Goal: Find contact information: Obtain details needed to contact an individual or organization

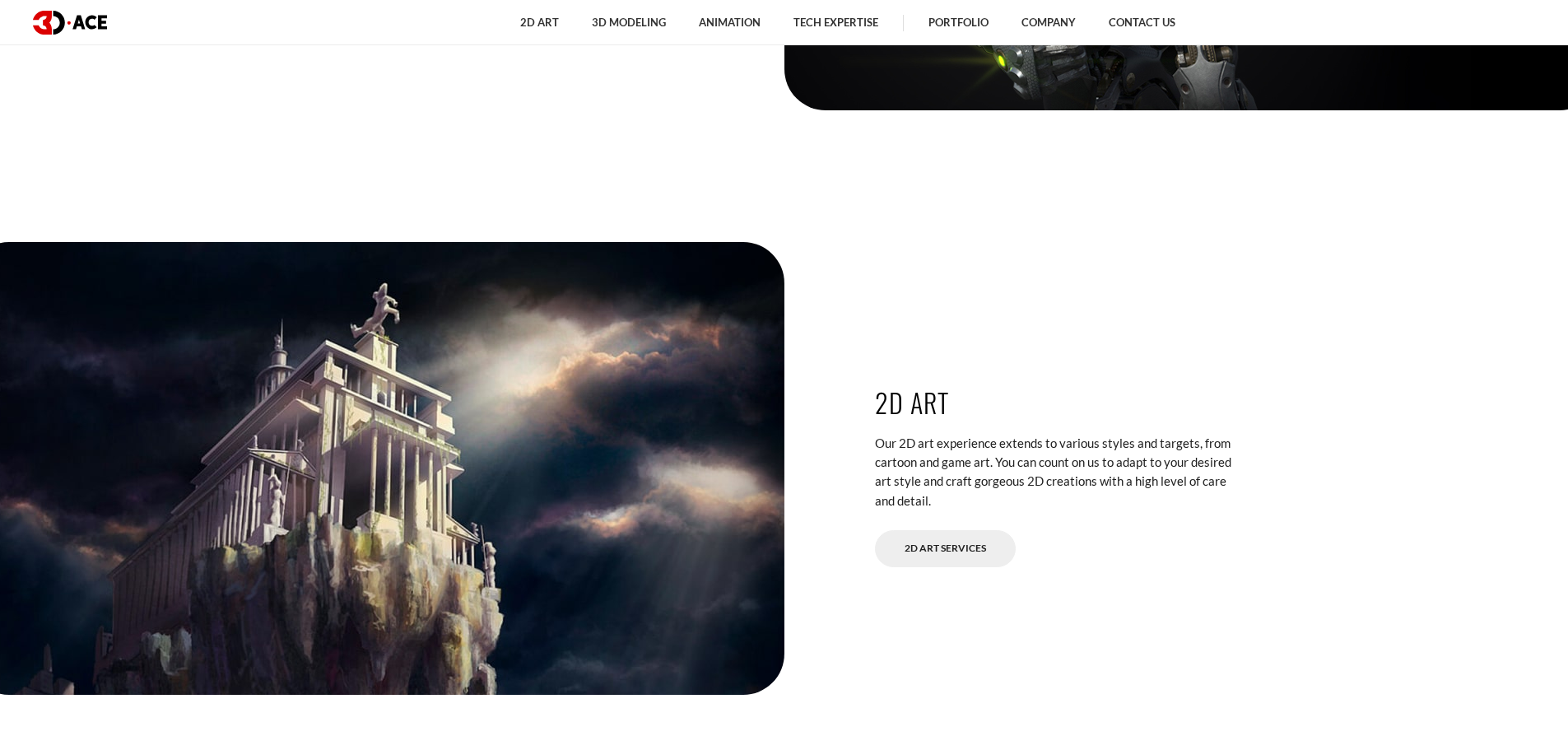
scroll to position [3211, 0]
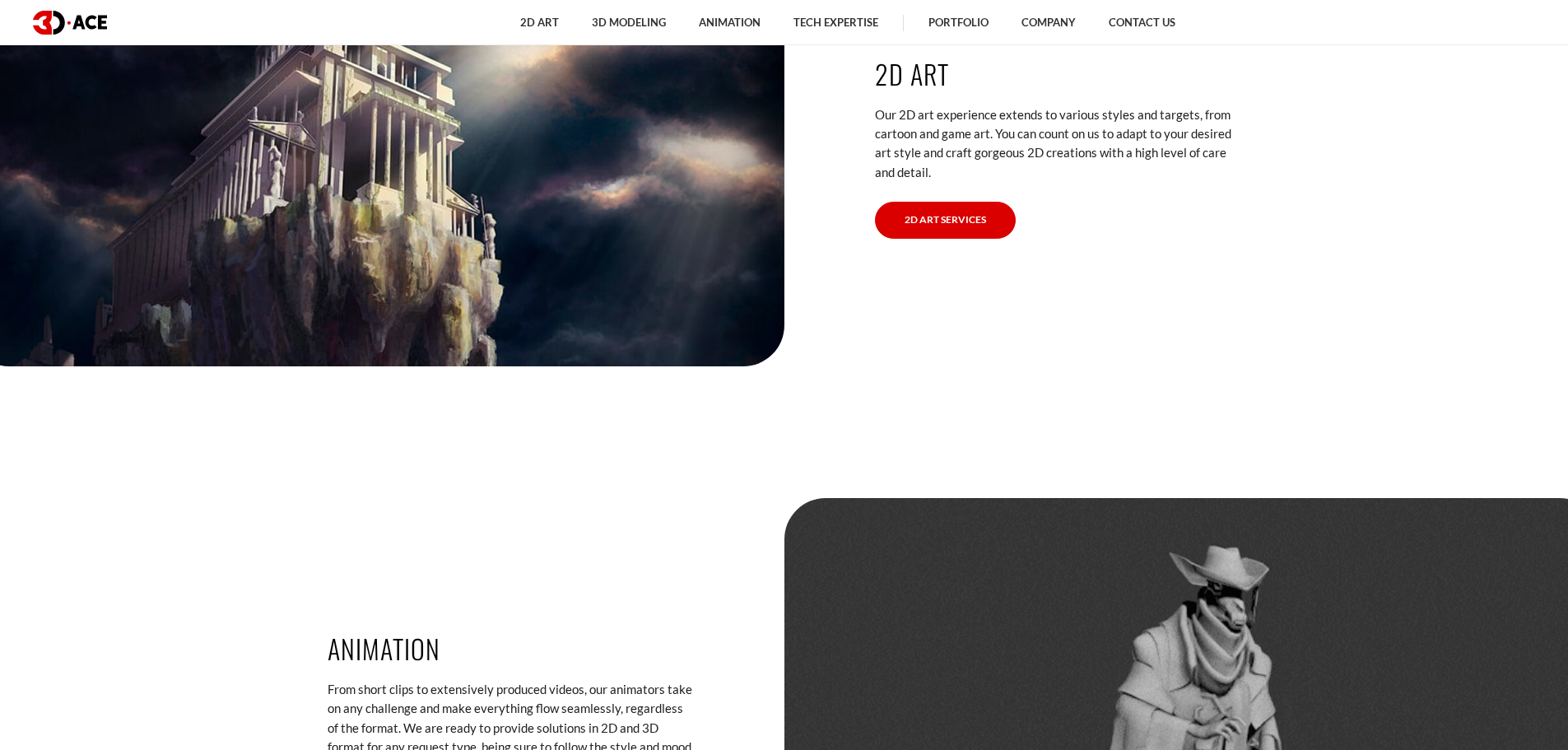
click at [922, 218] on link "2D Art Services" at bounding box center [945, 220] width 140 height 37
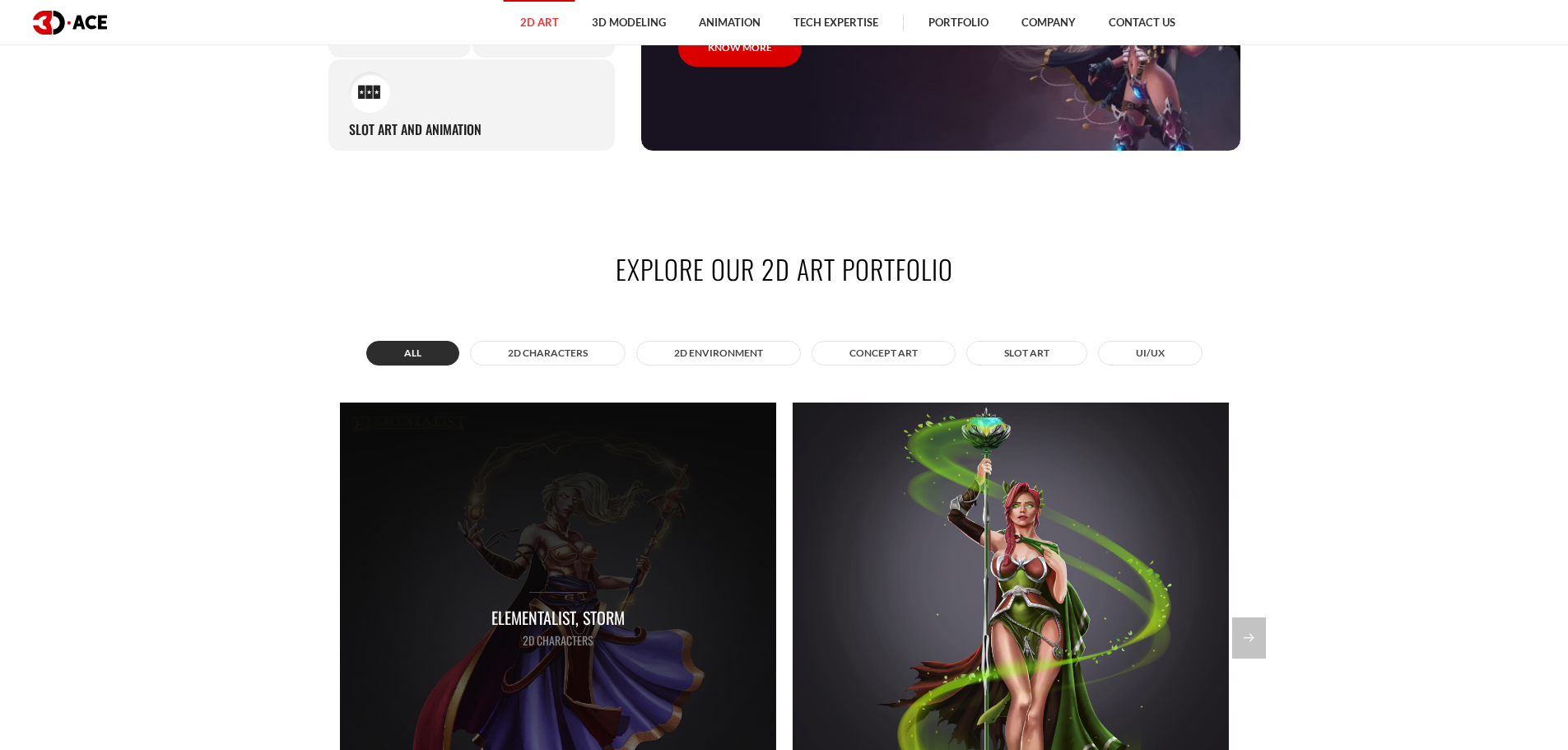
scroll to position [1317, 0]
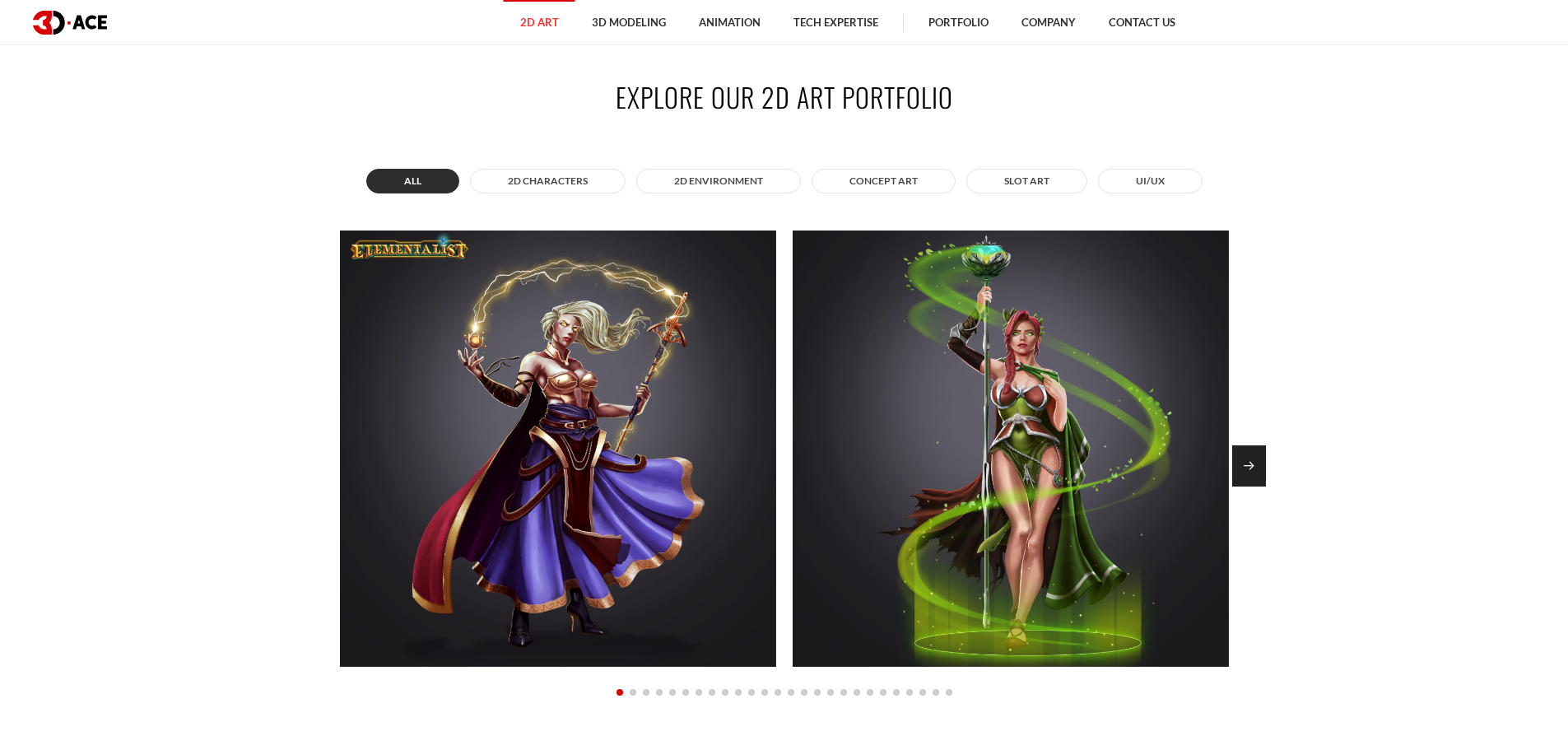
click at [1253, 463] on div "Next slide" at bounding box center [1248, 466] width 33 height 41
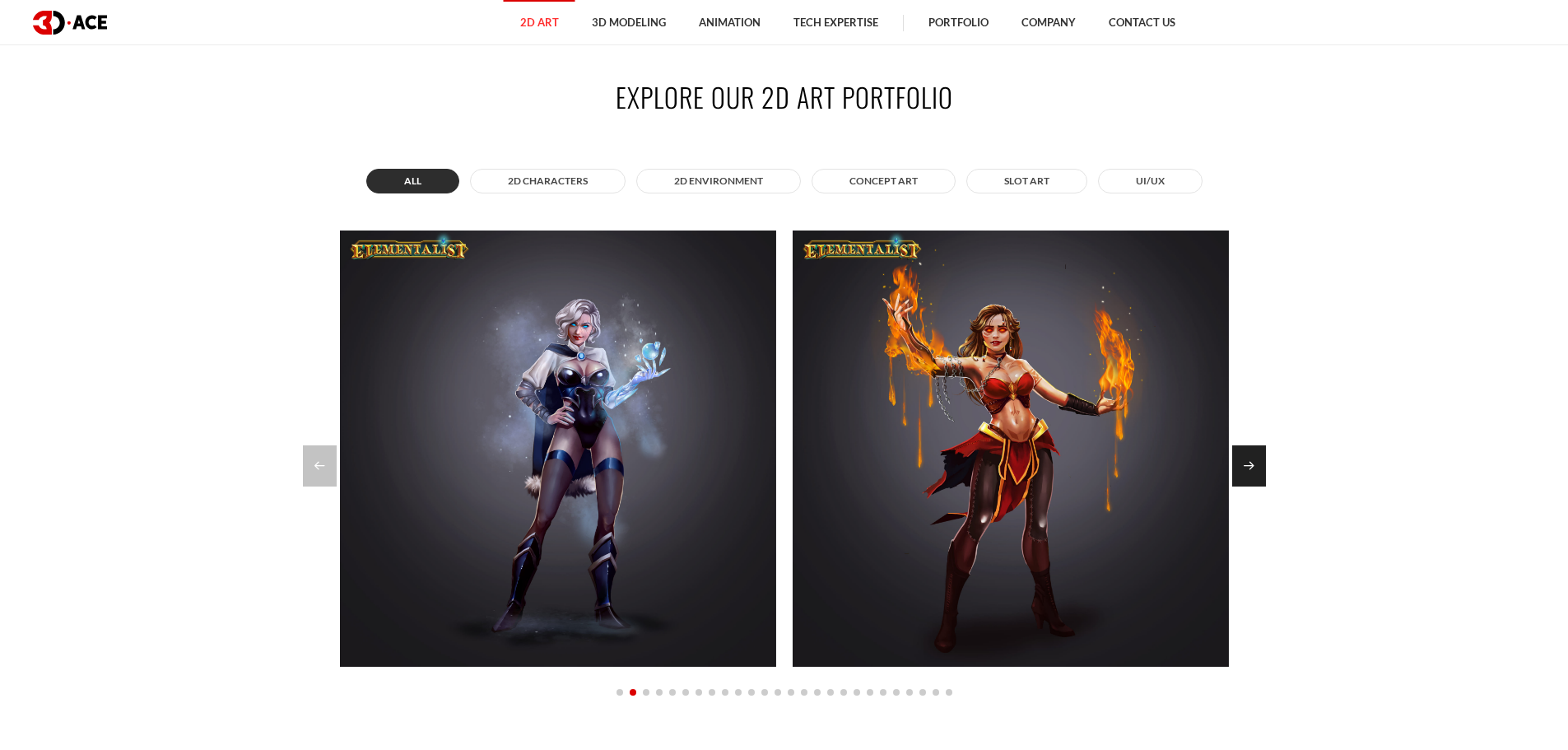
click at [1258, 467] on div "Next slide" at bounding box center [1248, 466] width 33 height 41
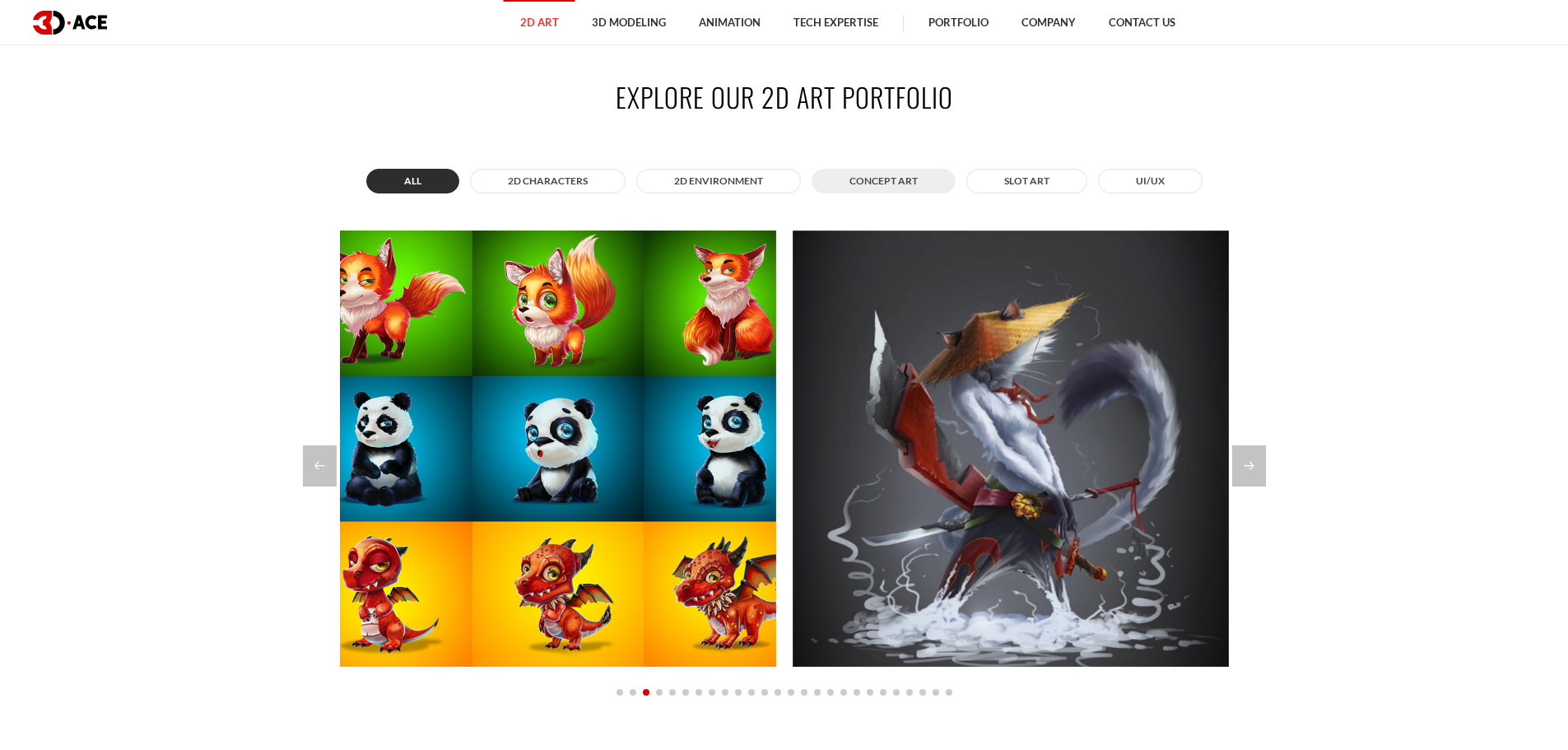
click at [870, 171] on button "Concept Art" at bounding box center [882, 181] width 144 height 25
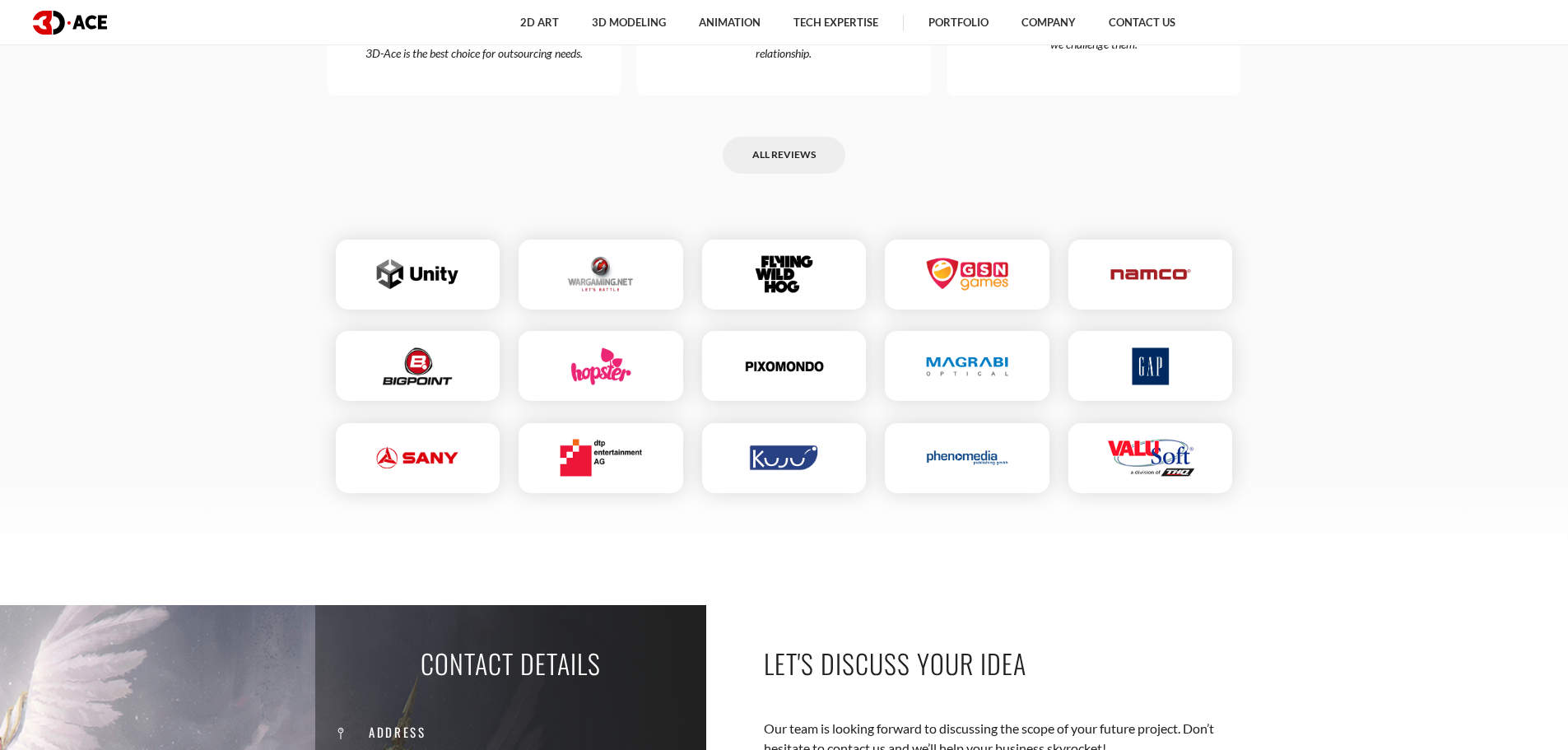
scroll to position [0, 0]
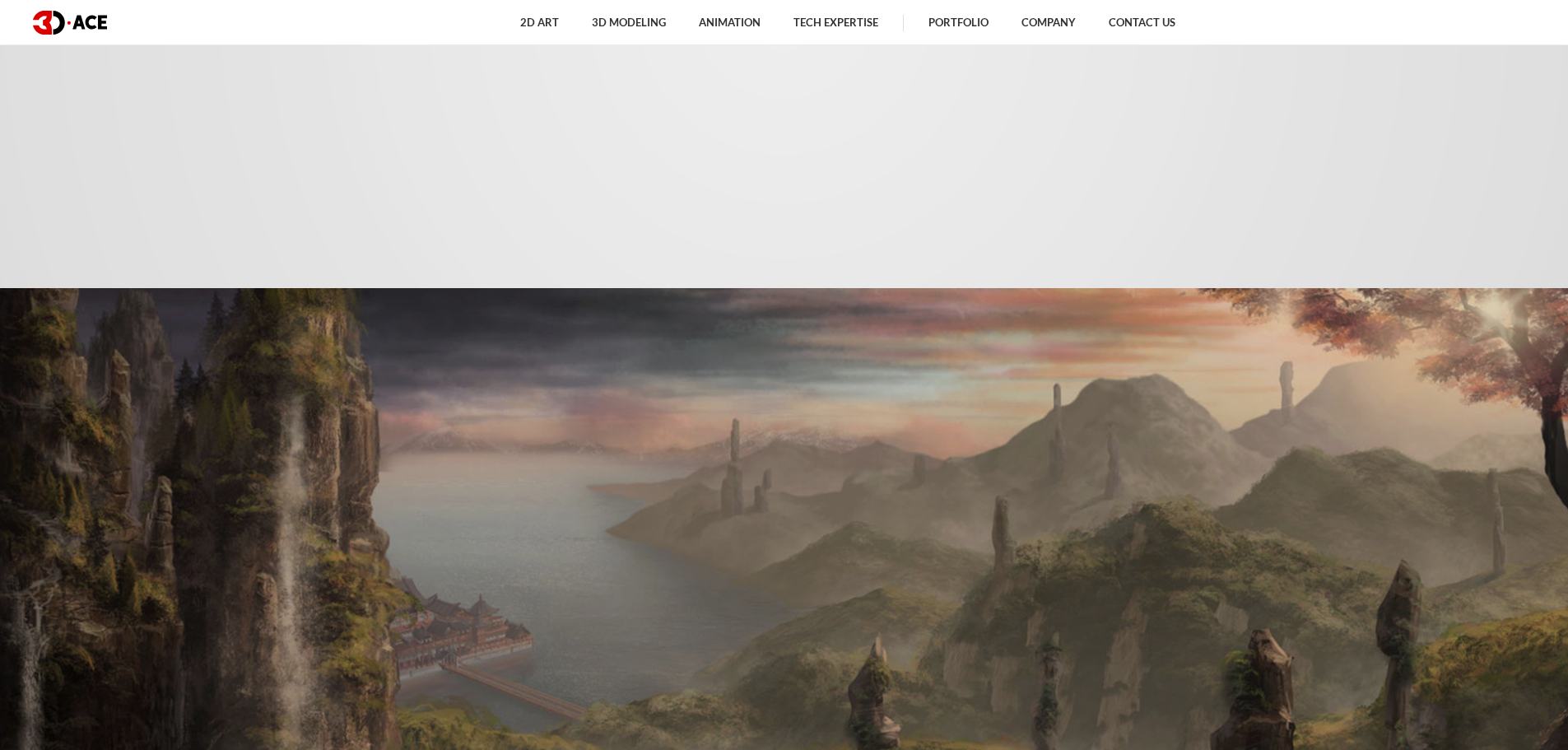
drag, startPoint x: 1310, startPoint y: 569, endPoint x: 1248, endPoint y: -99, distance: 670.9
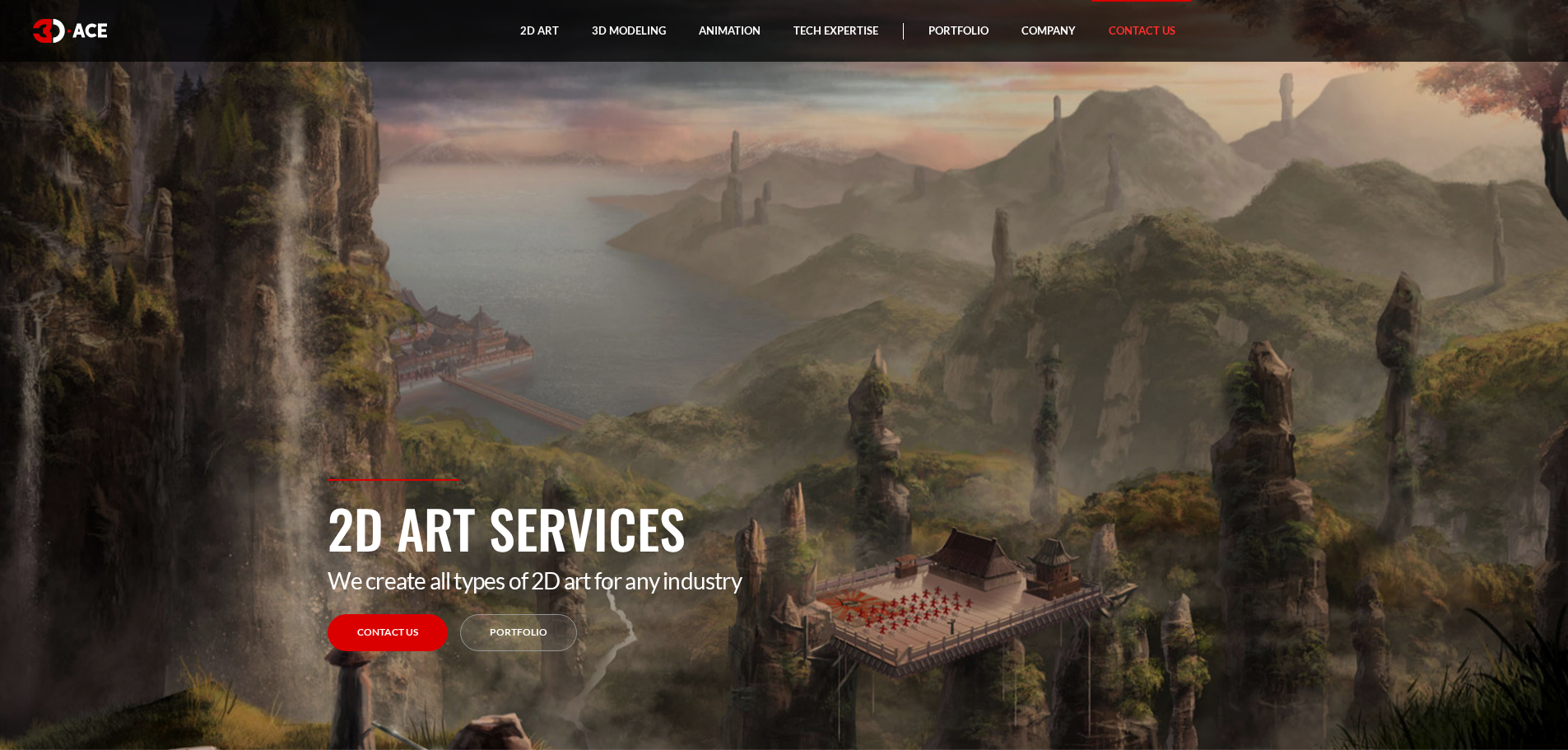
click at [1154, 30] on link "Contact Us" at bounding box center [1142, 31] width 99 height 61
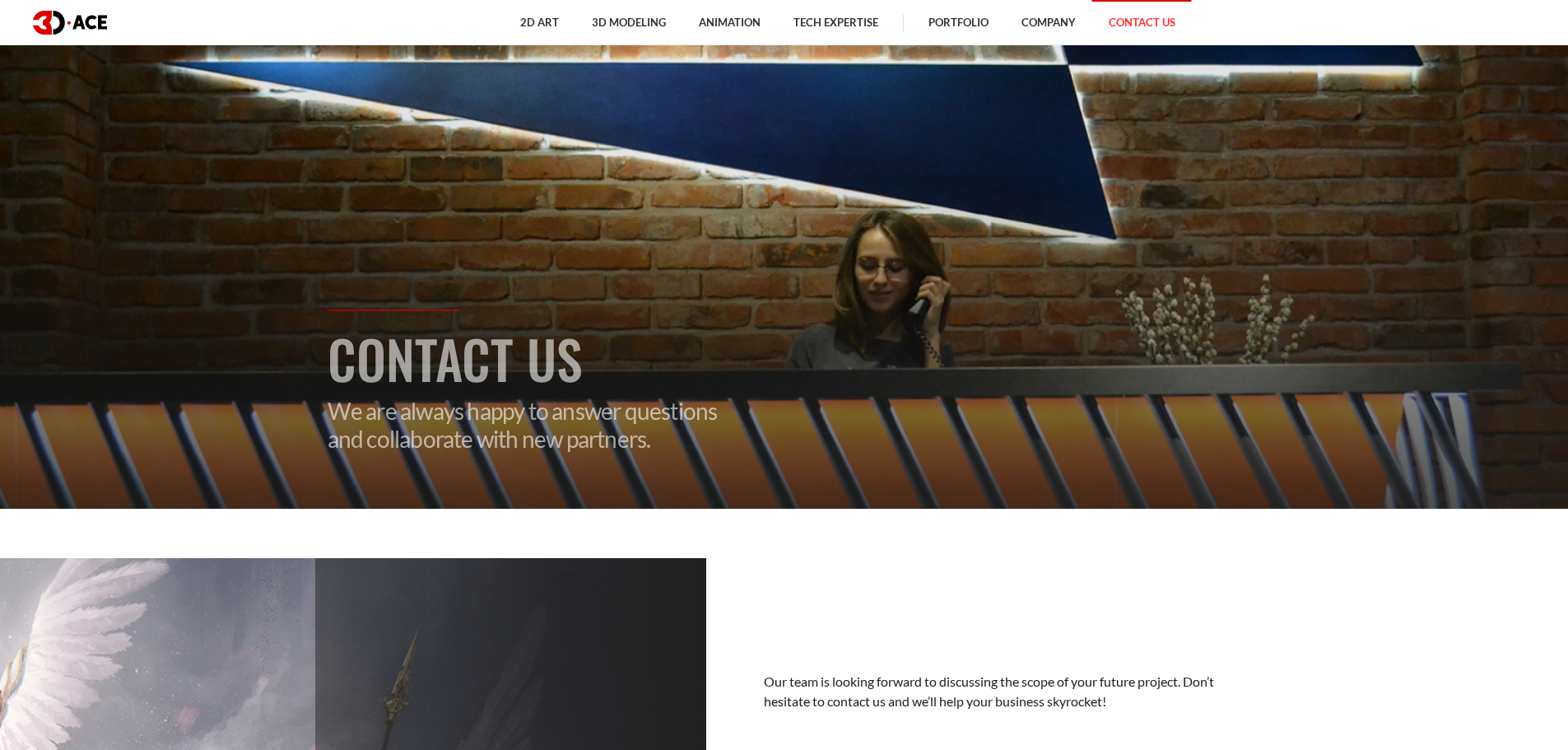
scroll to position [659, 0]
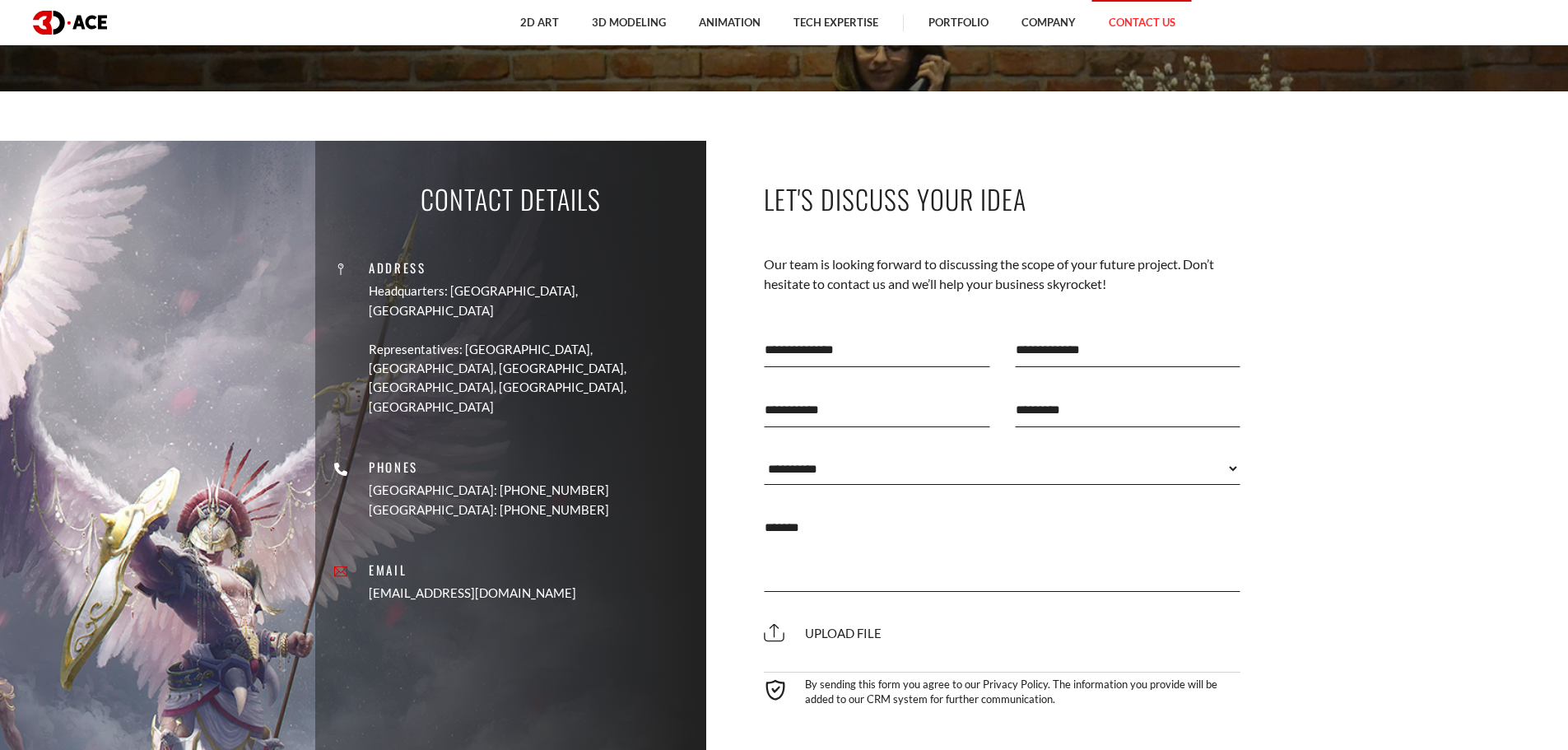
drag, startPoint x: 553, startPoint y: 540, endPoint x: 433, endPoint y: 540, distance: 120.0
click at [433, 540] on div "Address Headquarters: Nicosia, Cyprus Representatives: USA, Canada, UAE, German…" at bounding box center [511, 422] width 366 height 386
copy link "[EMAIL_ADDRESS][DOMAIN_NAME]"
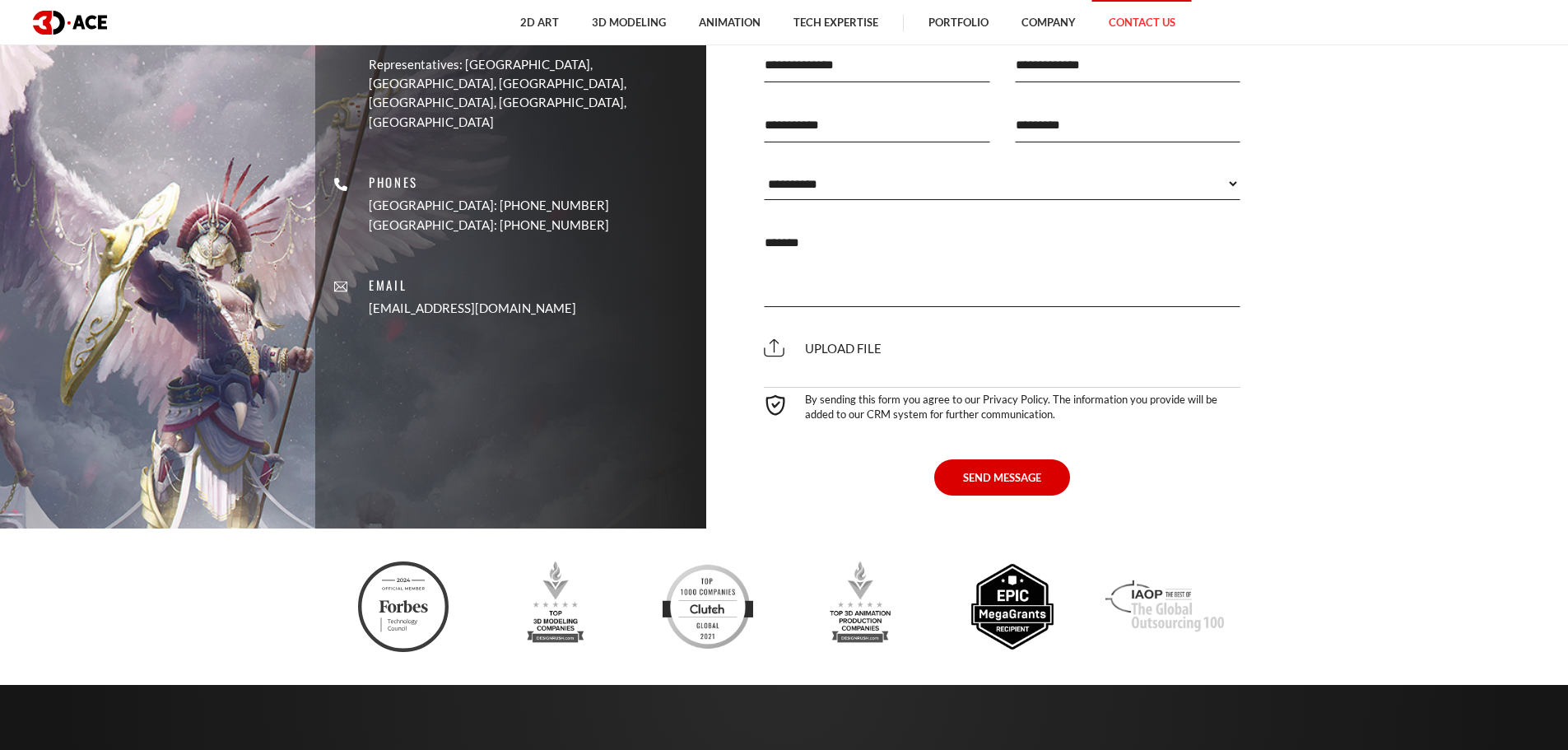
scroll to position [576, 0]
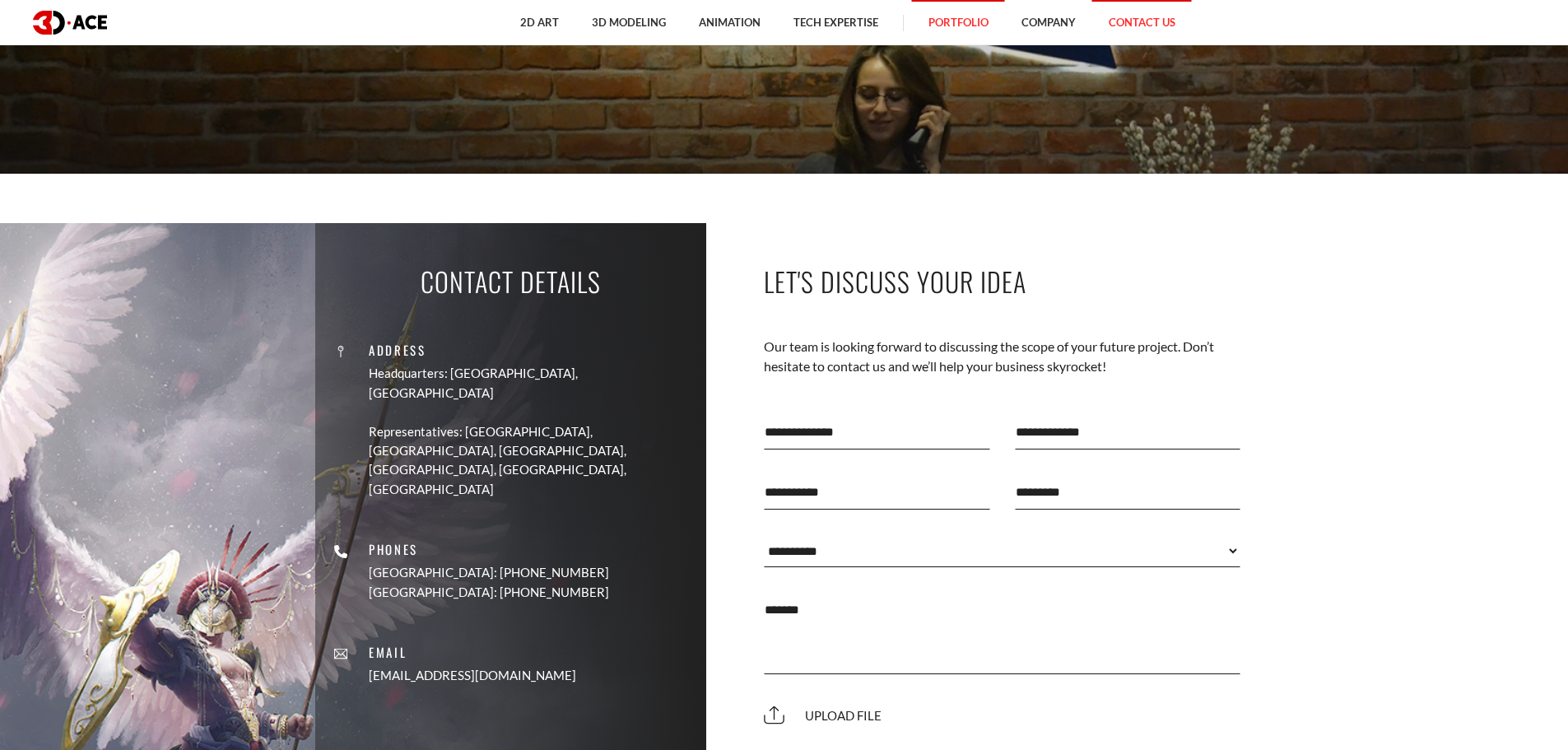
click at [947, 24] on link "Portfolio" at bounding box center [959, 22] width 93 height 46
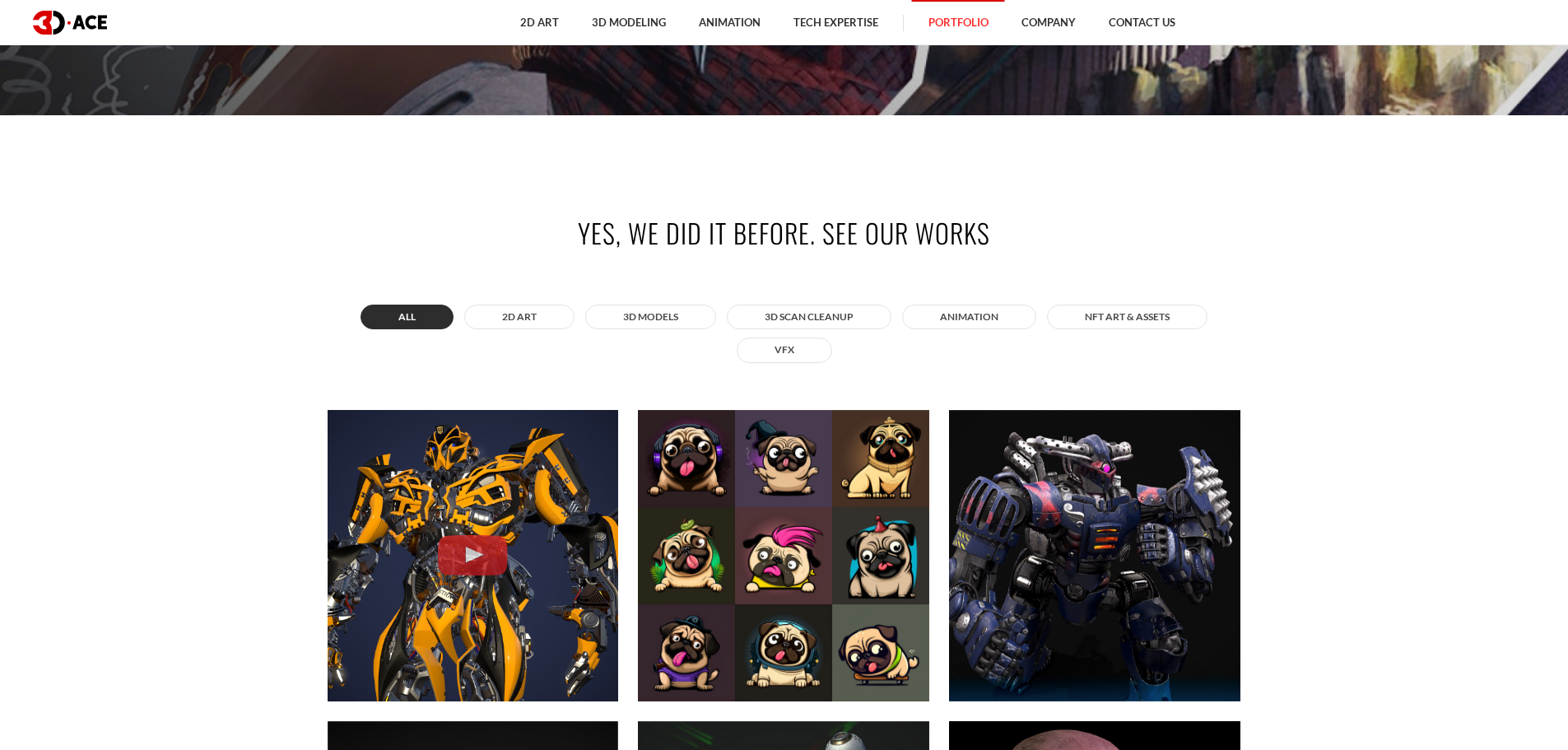
scroll to position [741, 0]
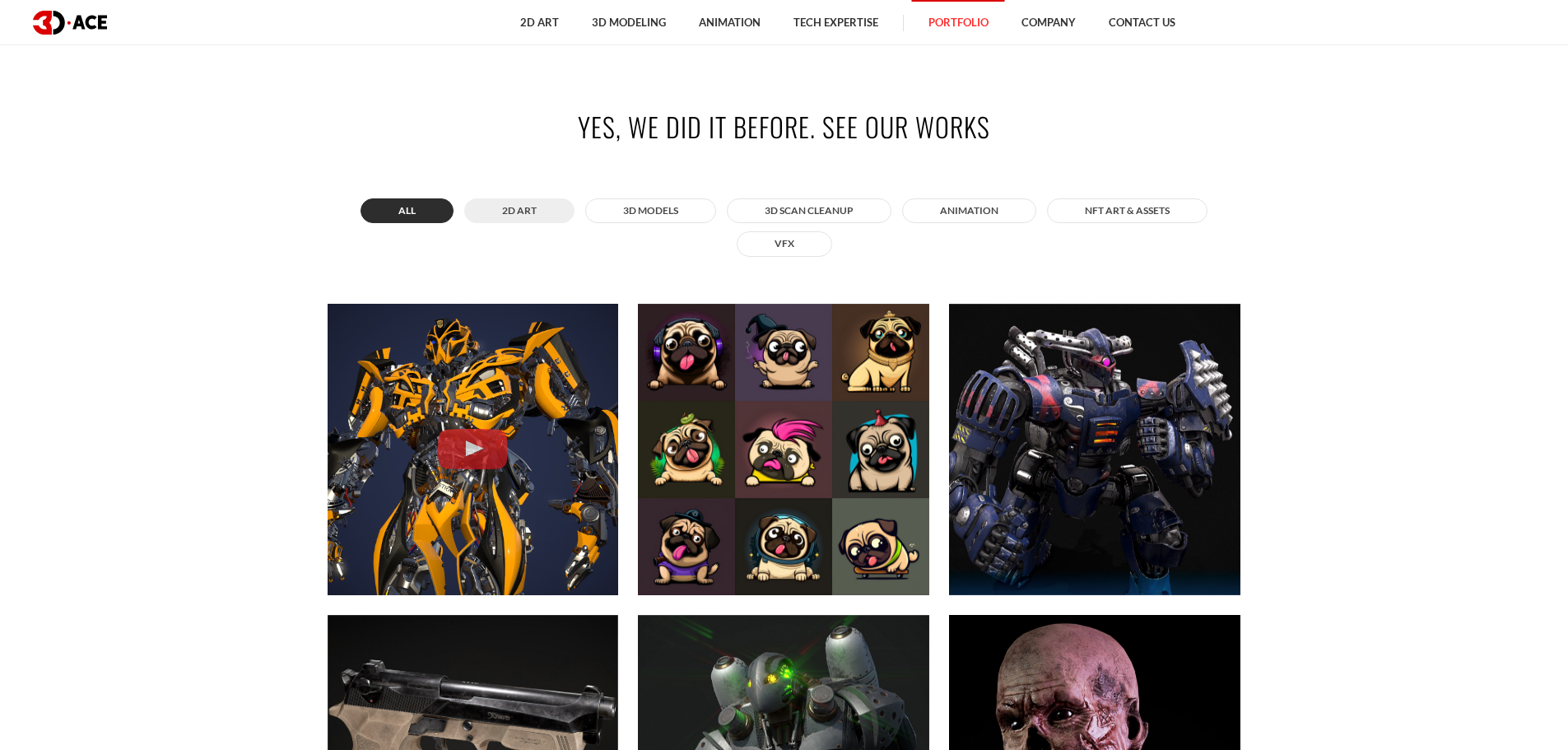
click at [547, 213] on button "2D ART" at bounding box center [519, 210] width 111 height 25
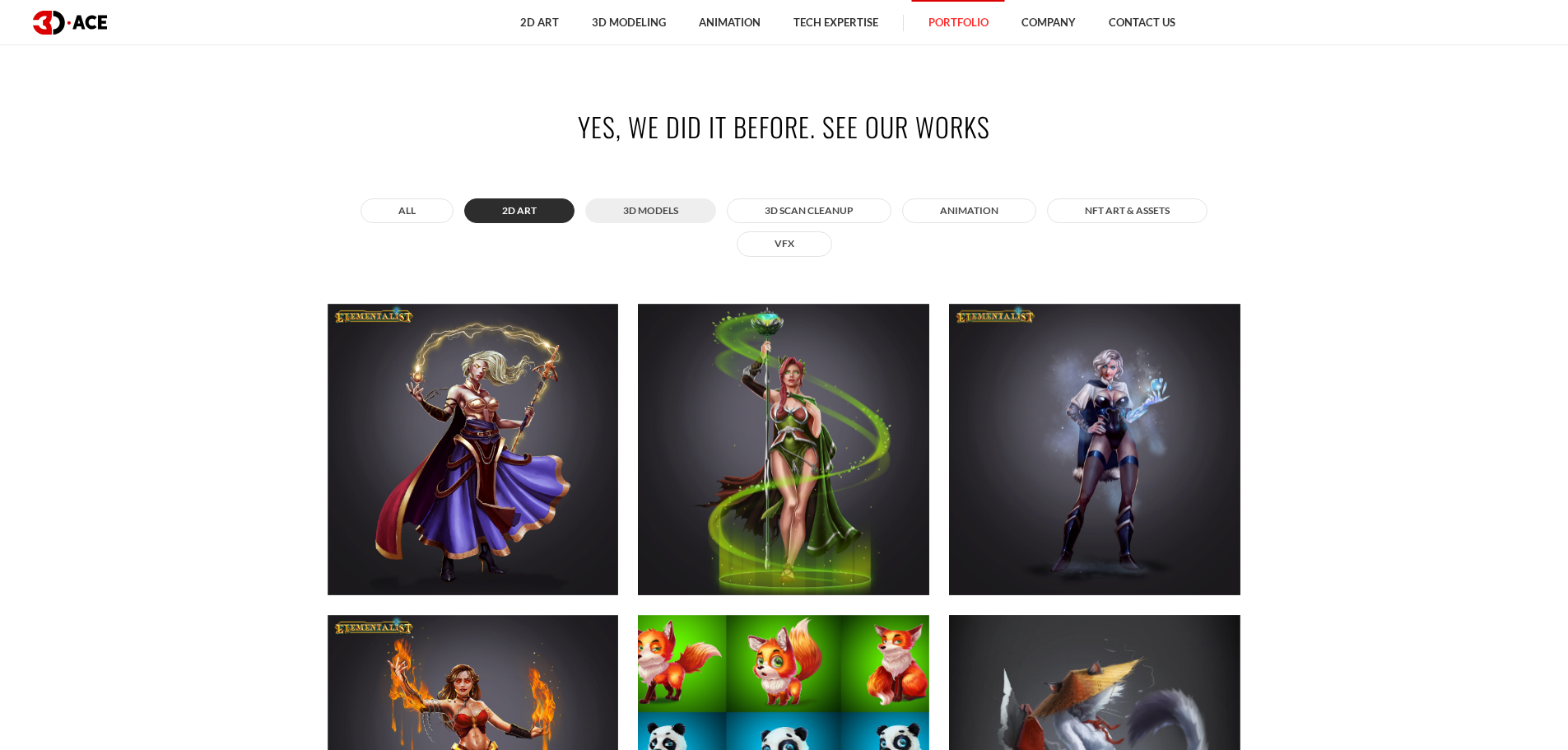
click at [647, 210] on button "3D MODELS" at bounding box center [650, 210] width 131 height 25
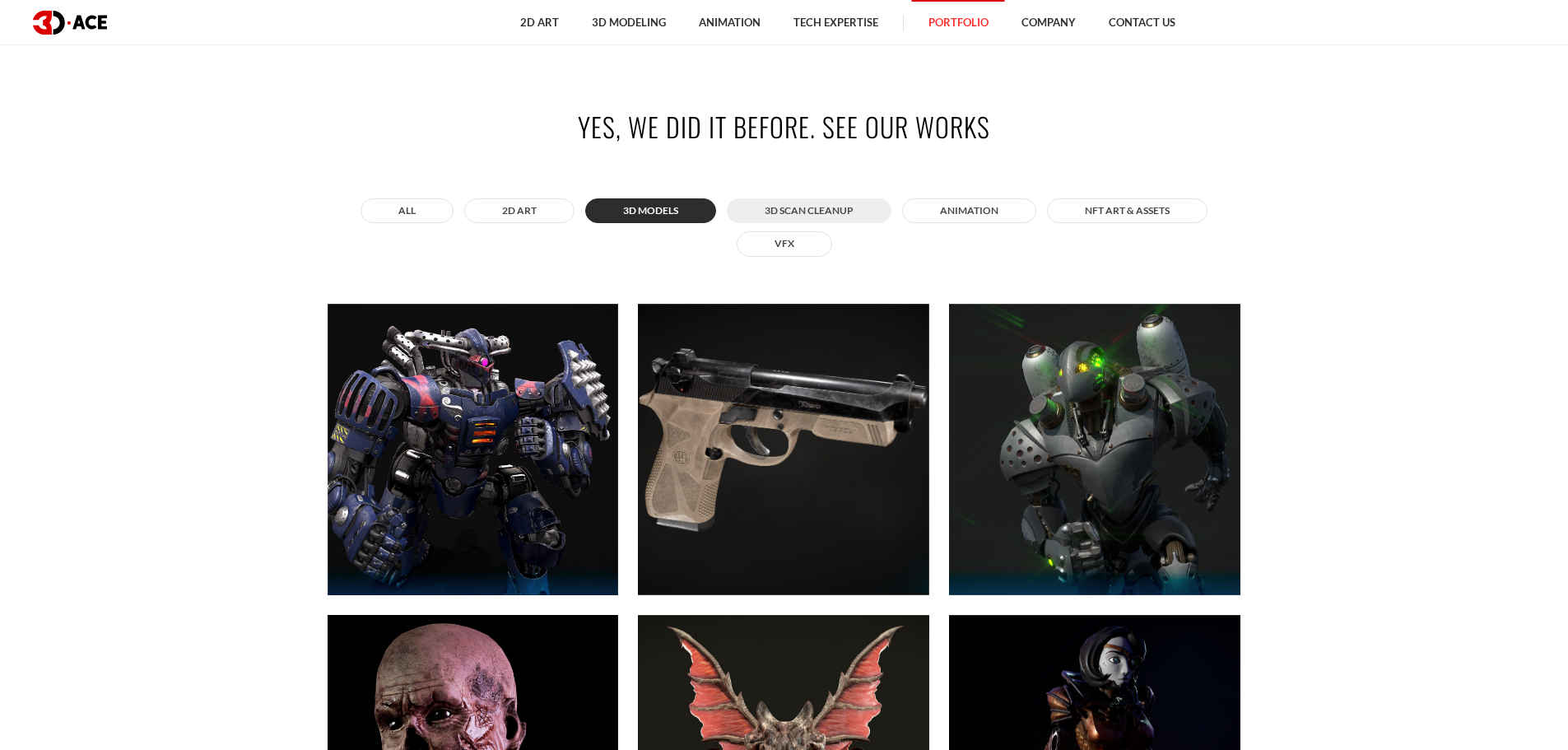
click at [804, 222] on button "3D Scan Cleanup" at bounding box center [808, 210] width 164 height 25
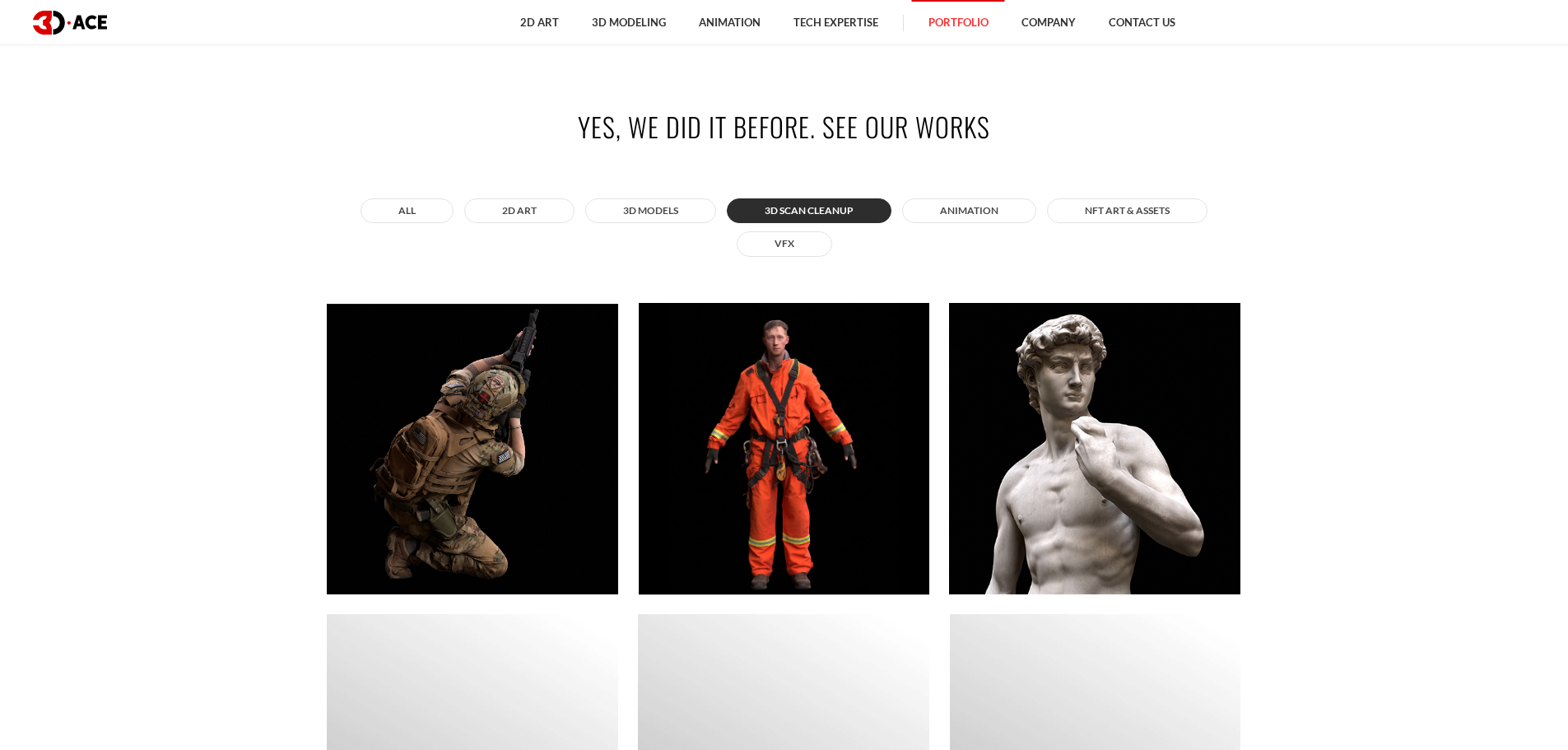
click at [791, 229] on div "All 2D ART 3D MODELS 3D Scan Cleanup ANIMATION NFT art & assets VFX" at bounding box center [784, 228] width 913 height 67
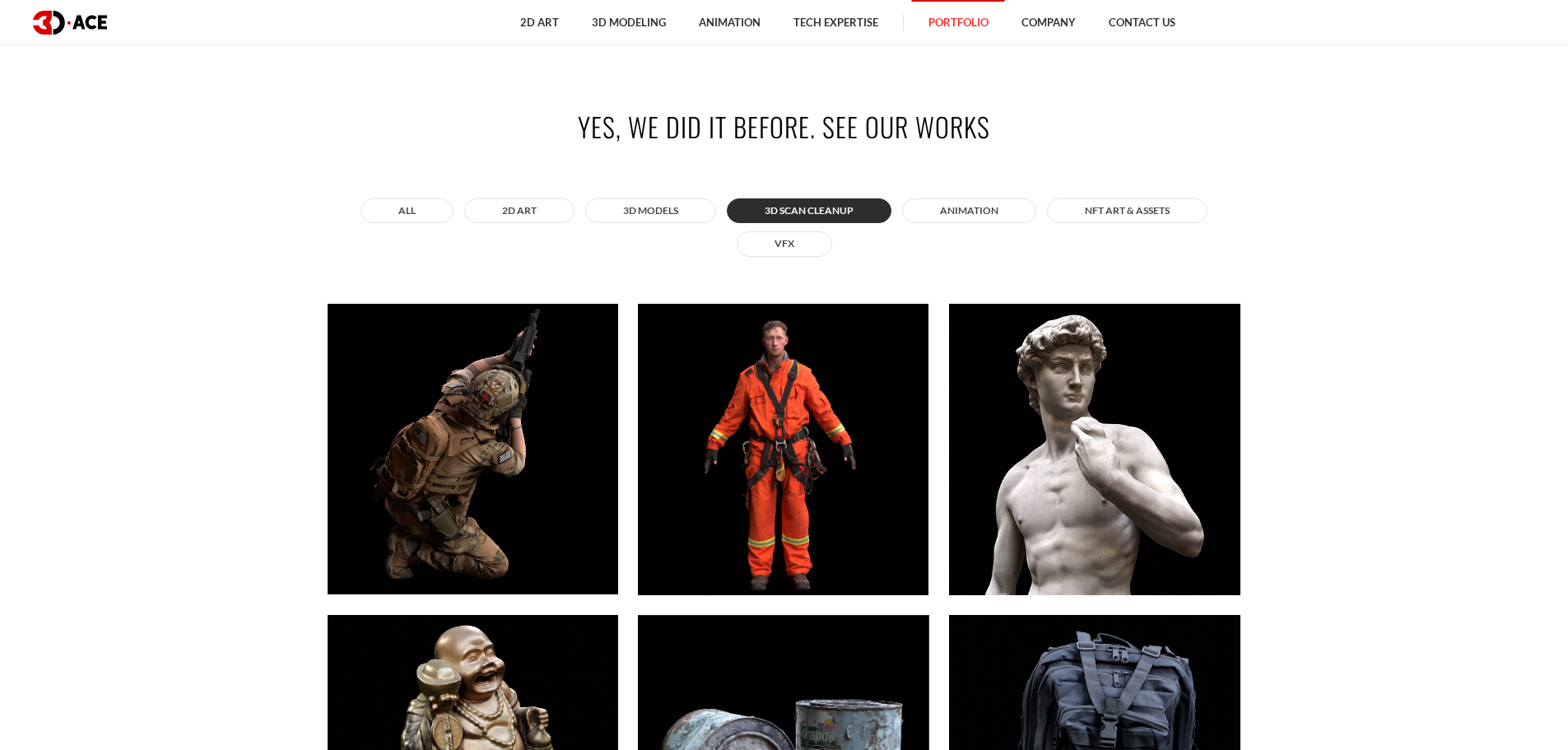
click at [535, 197] on div "All 2D ART 3D MODELS 3D Scan Cleanup ANIMATION NFT art & assets VFX" at bounding box center [784, 228] width 913 height 67
click at [544, 204] on button "2D ART" at bounding box center [519, 210] width 111 height 25
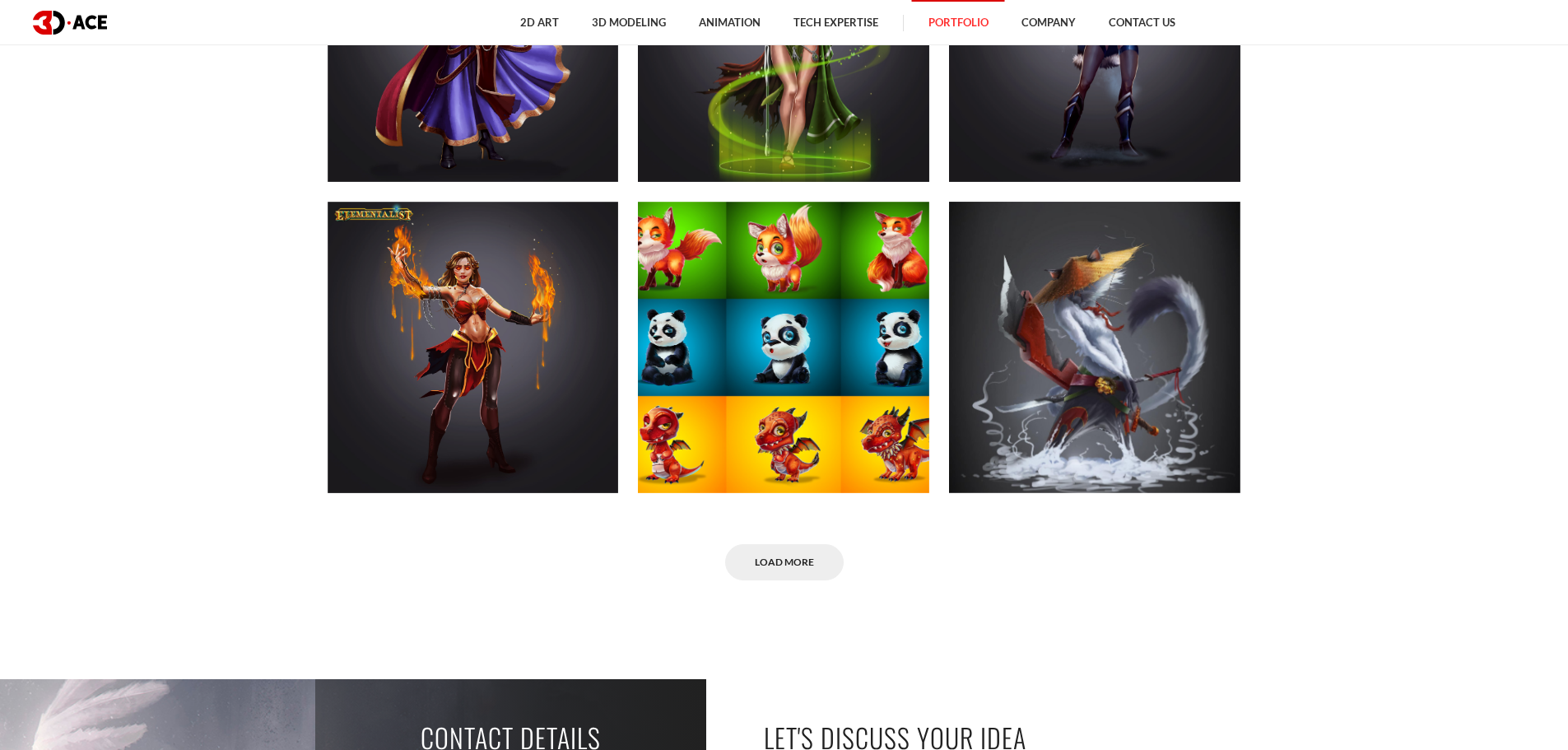
scroll to position [1152, 0]
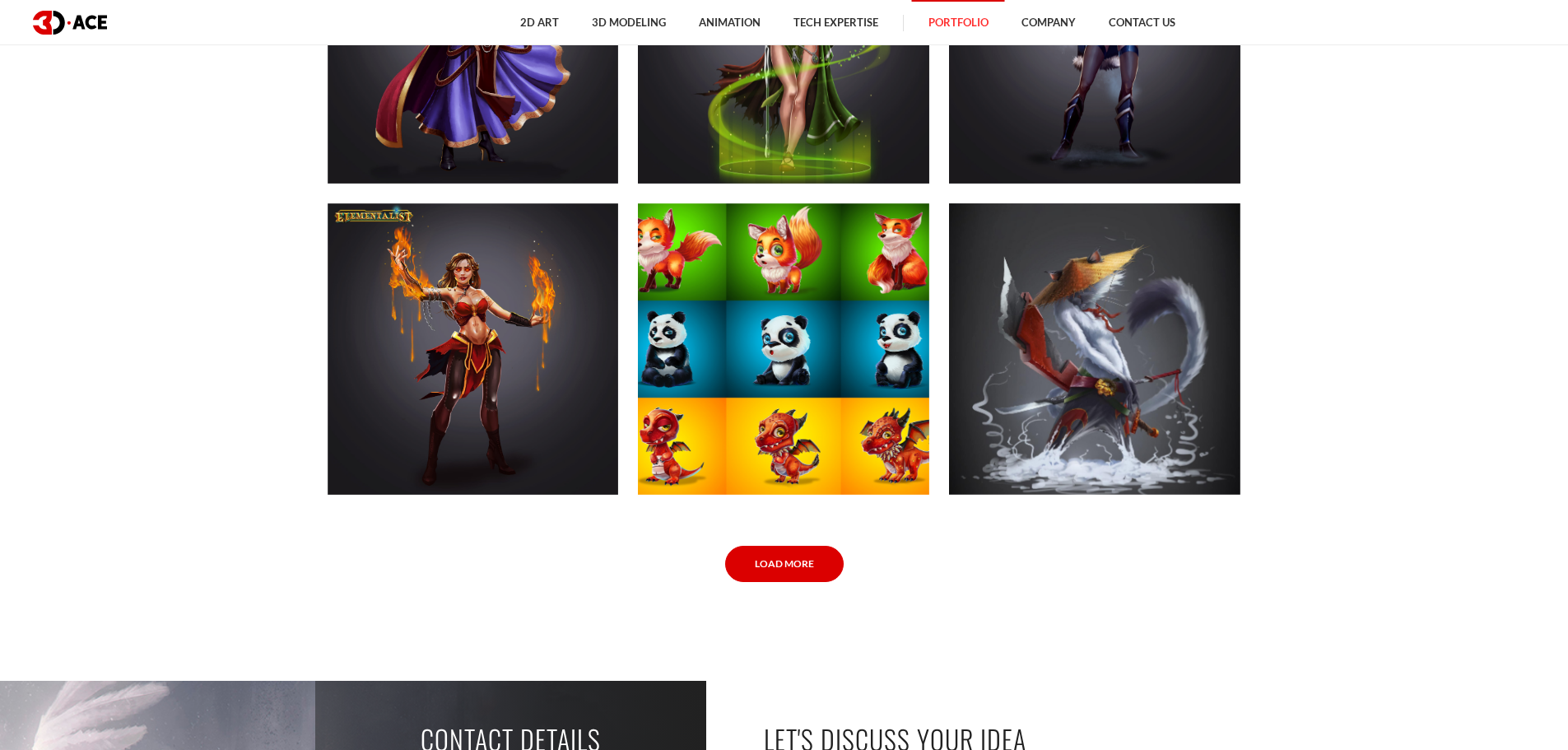
click at [790, 553] on link "Load More" at bounding box center [784, 564] width 119 height 37
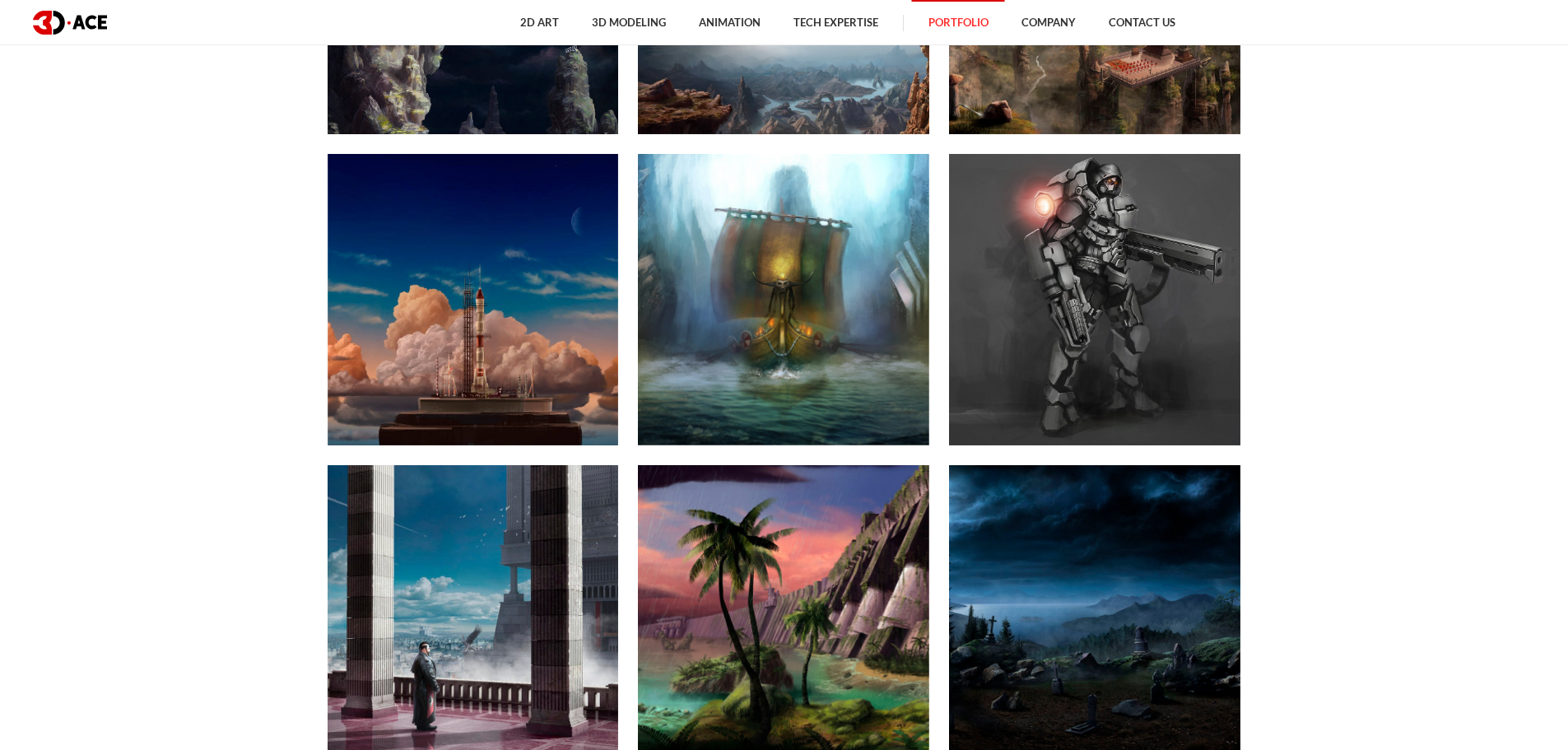
scroll to position [2752, 0]
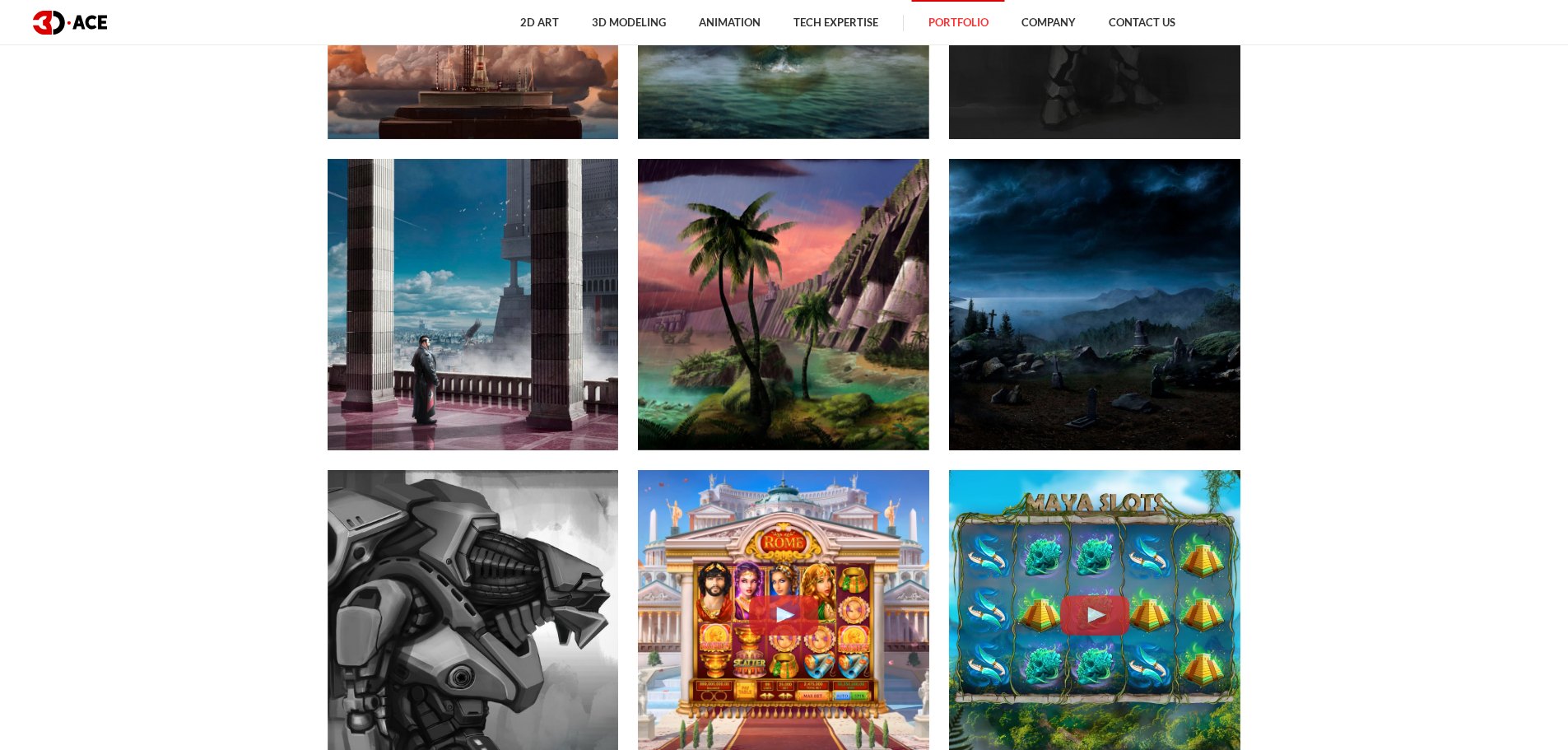
drag, startPoint x: 1343, startPoint y: 497, endPoint x: 1013, endPoint y: 145, distance: 482.5
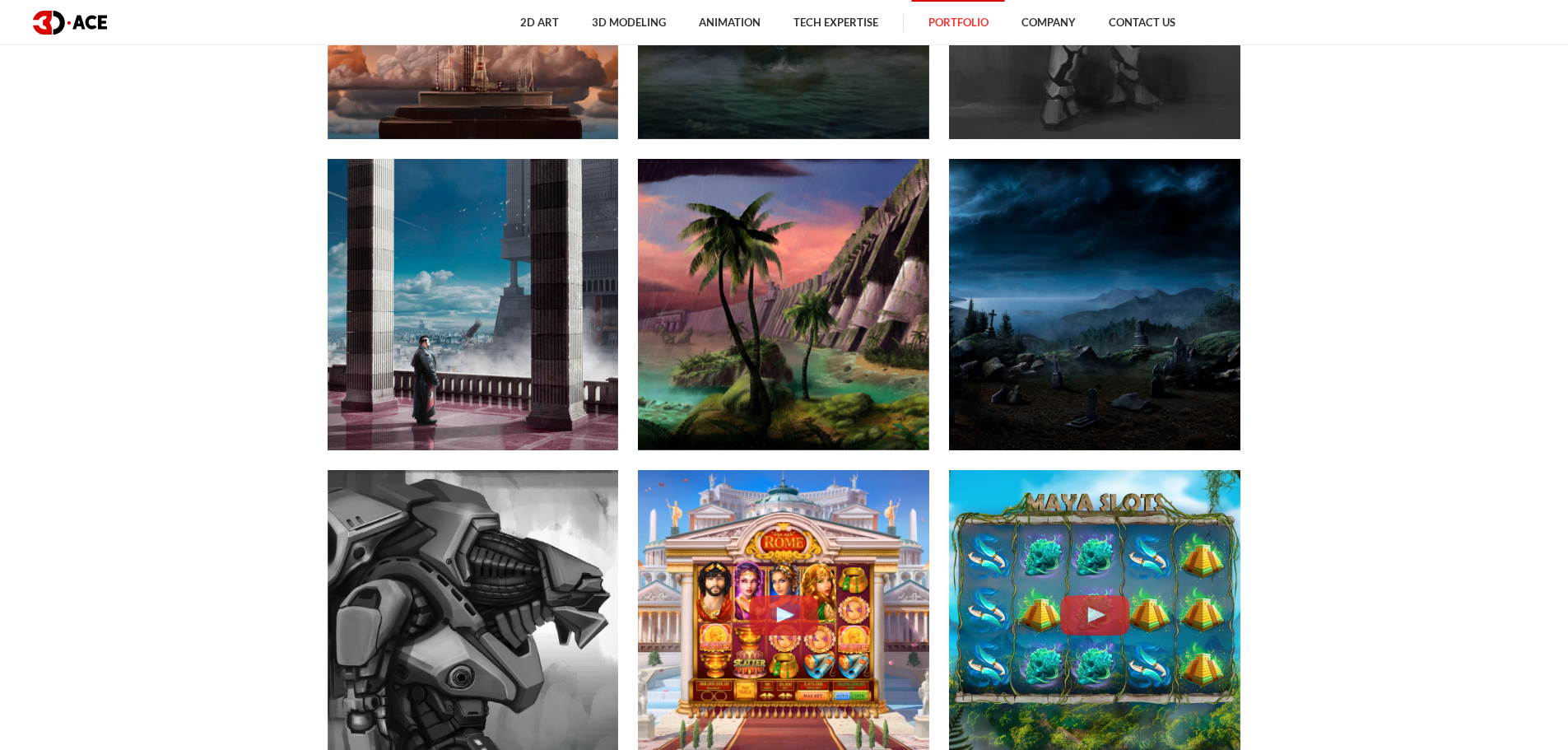
drag, startPoint x: 817, startPoint y: 75, endPoint x: 732, endPoint y: 56, distance: 87.1
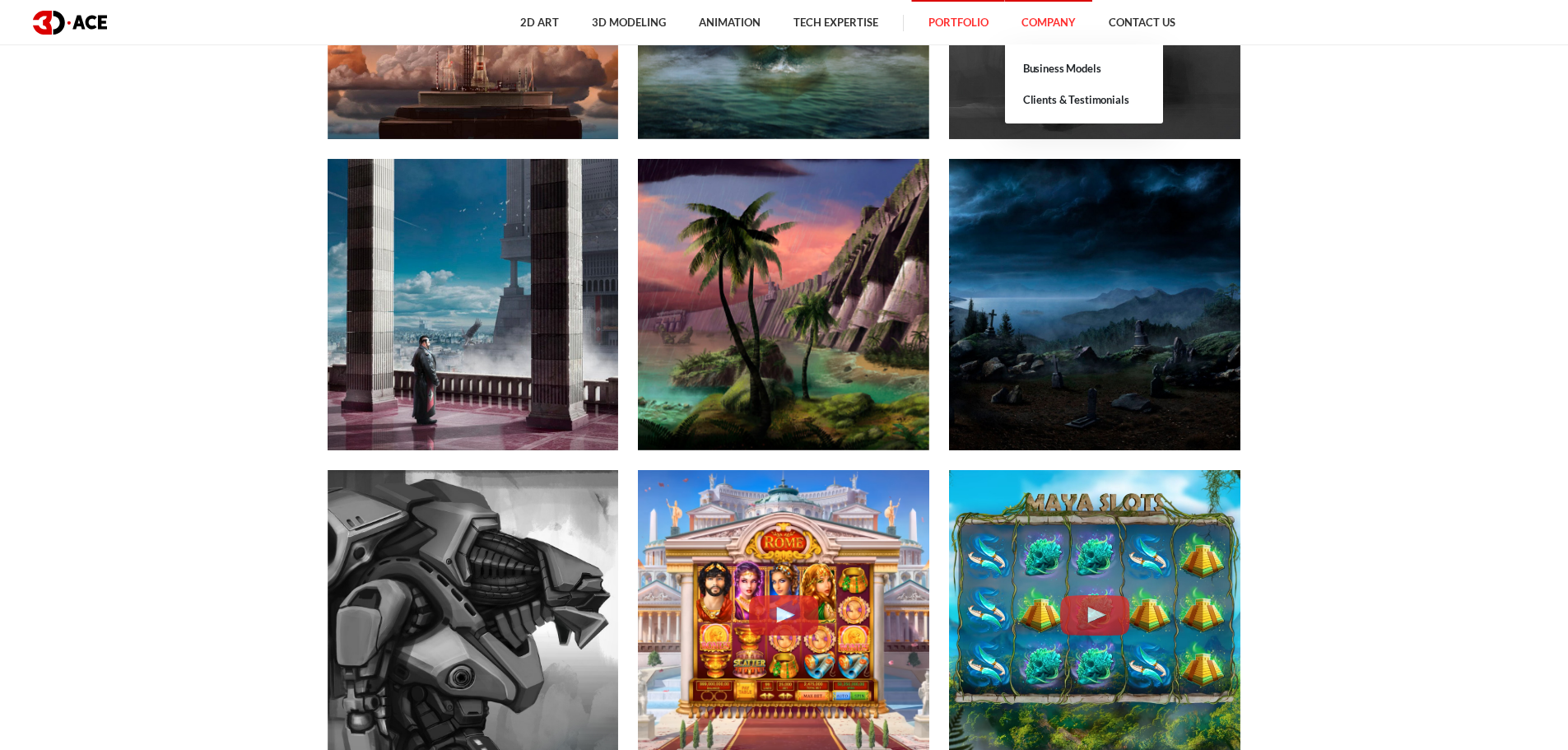
click at [1063, 25] on link "Company" at bounding box center [1049, 22] width 87 height 46
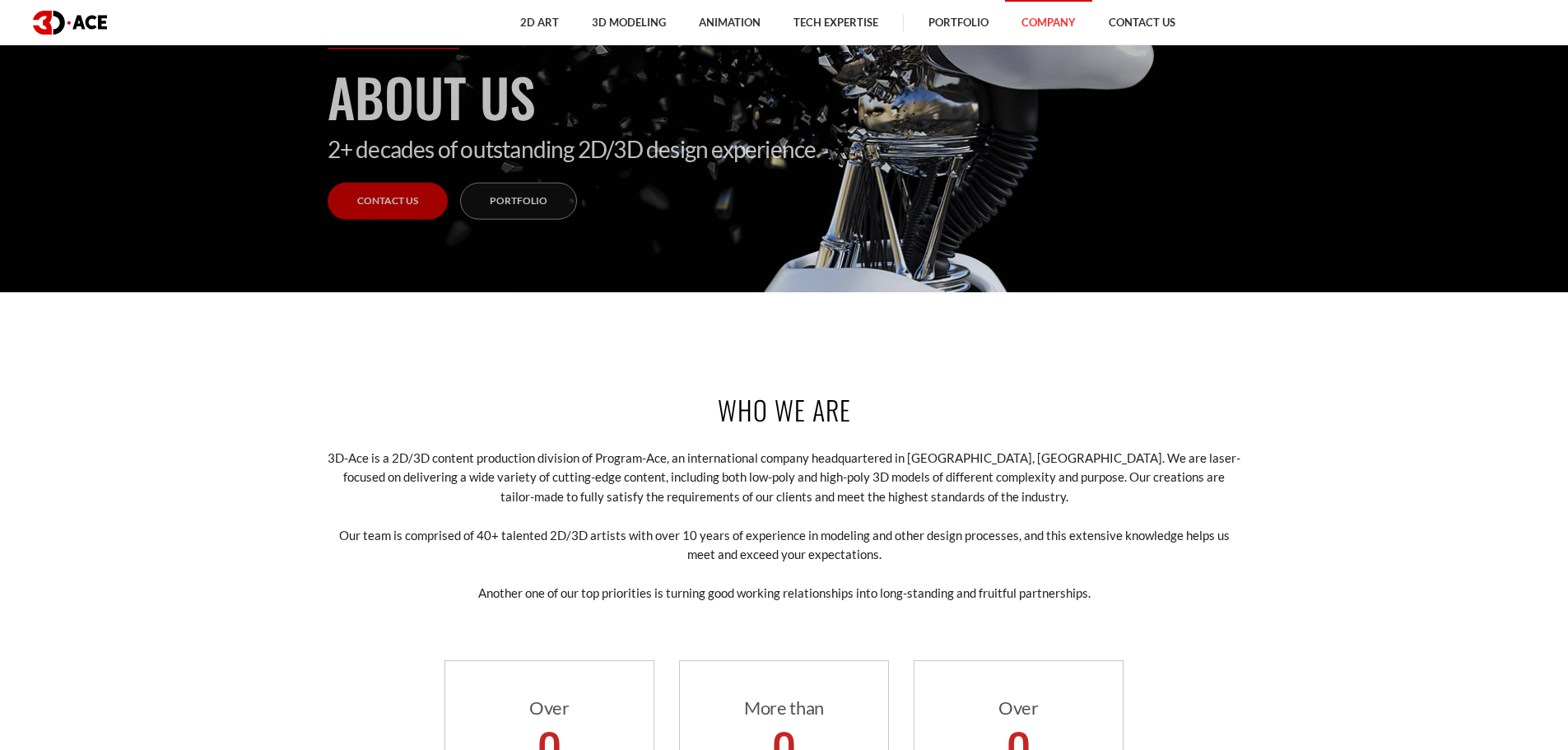
scroll to position [494, 0]
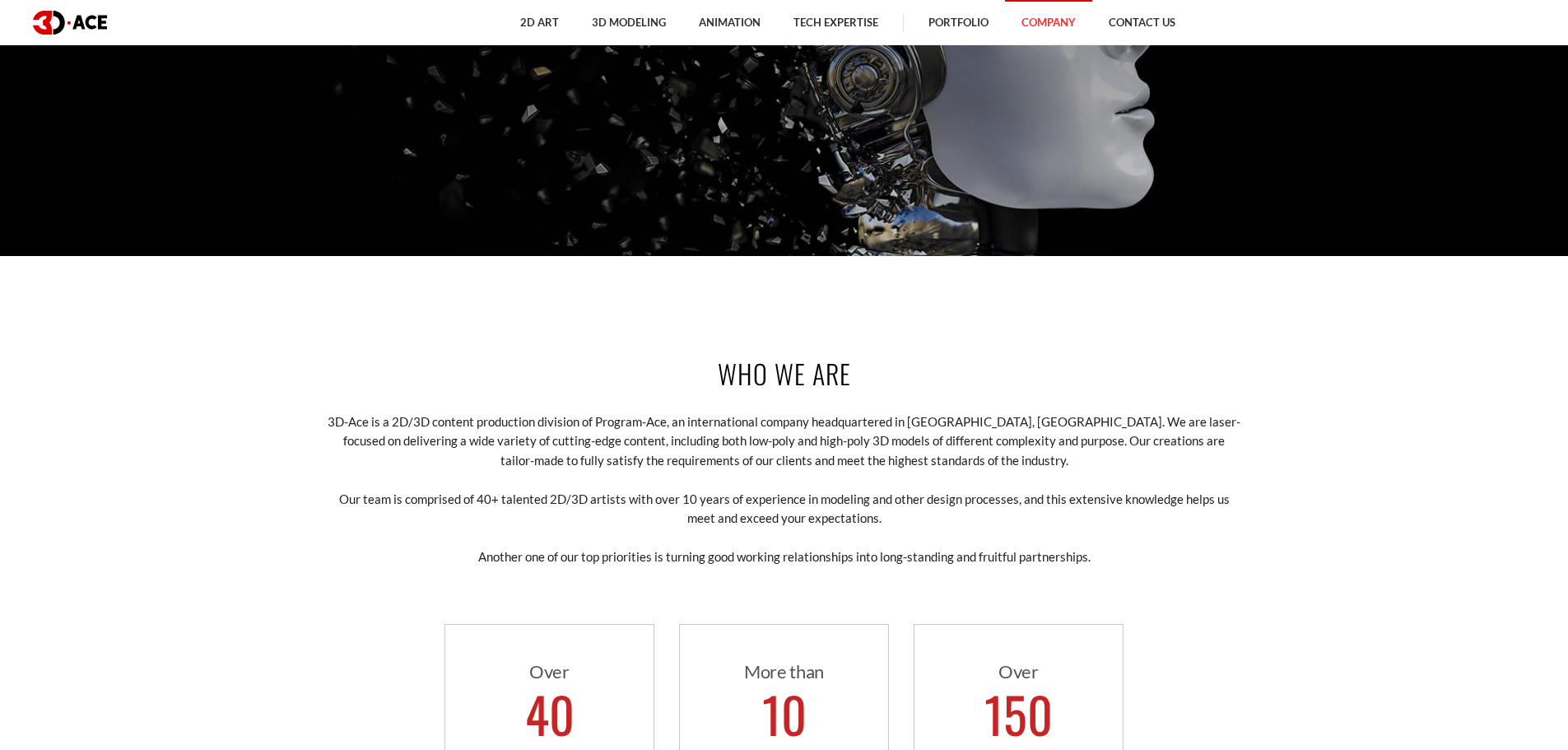
click at [58, 18] on img at bounding box center [70, 23] width 74 height 24
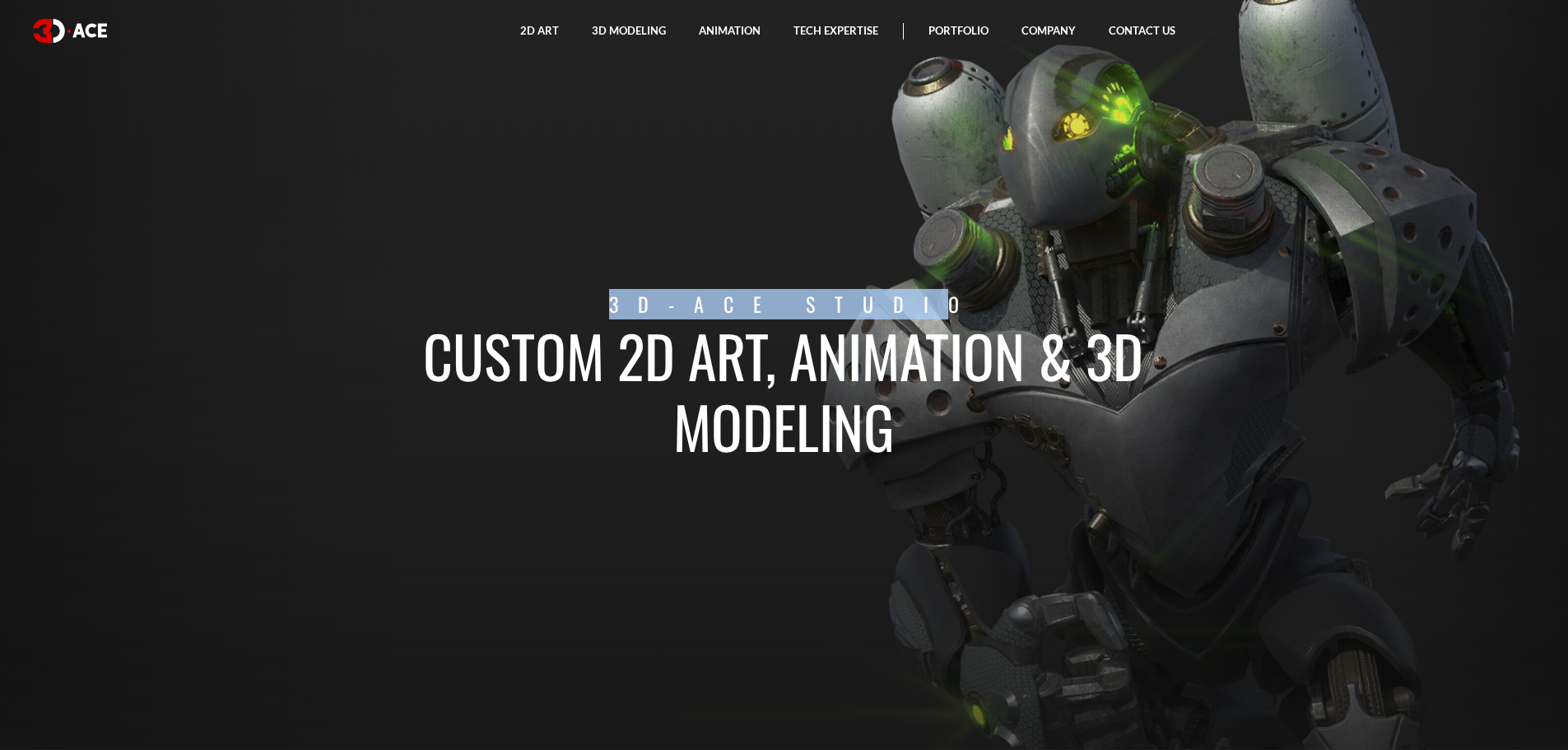
drag, startPoint x: 612, startPoint y: 299, endPoint x: 932, endPoint y: 289, distance: 320.2
click at [955, 296] on p "3D-Ace studio" at bounding box center [794, 304] width 934 height 31
